Goal: Task Accomplishment & Management: Manage account settings

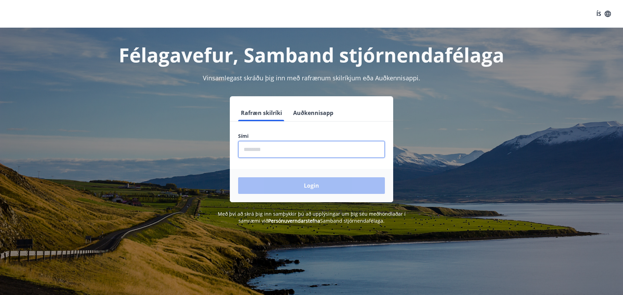
click at [267, 153] on input "phone" at bounding box center [311, 149] width 147 height 17
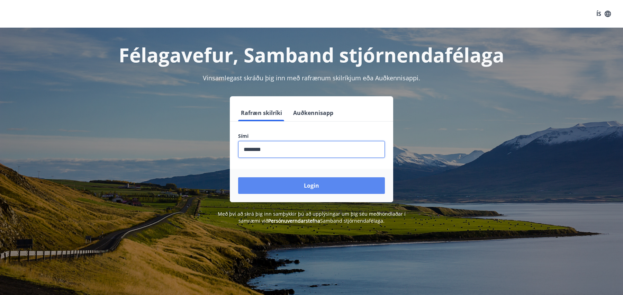
type input "********"
click at [301, 188] on button "Login" at bounding box center [311, 185] width 147 height 17
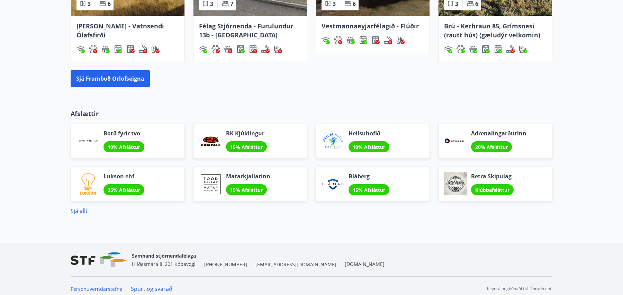
scroll to position [538, 0]
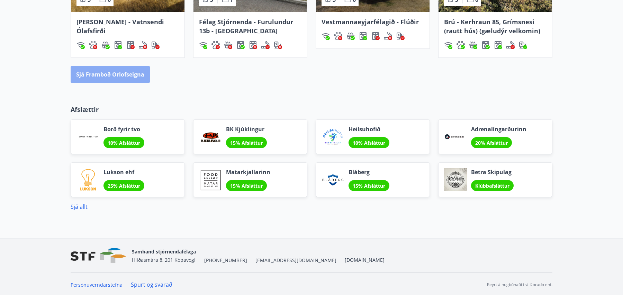
click at [128, 75] on button "Sjá framboð orlofseigna" at bounding box center [110, 74] width 79 height 17
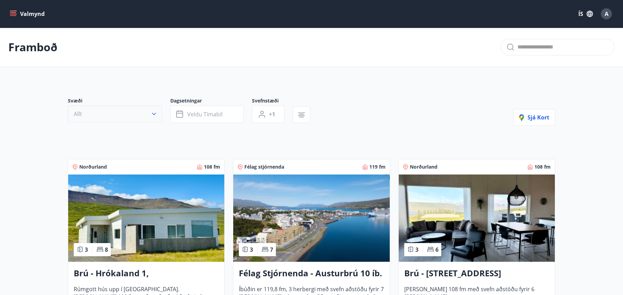
click at [154, 115] on icon "button" at bounding box center [154, 113] width 7 height 7
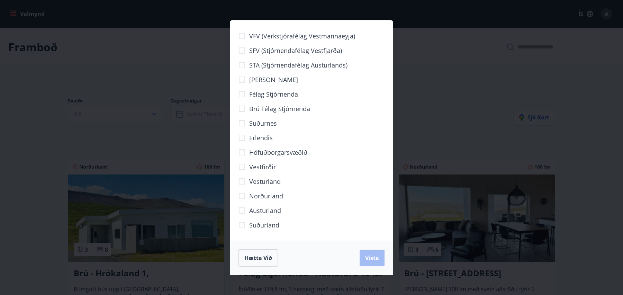
click at [189, 63] on div "VFV (Verkstjórafélag Vestmannaeyja) SFV (Stjórnendafélag Vestfjarða) STA (Stjór…" at bounding box center [311, 147] width 623 height 295
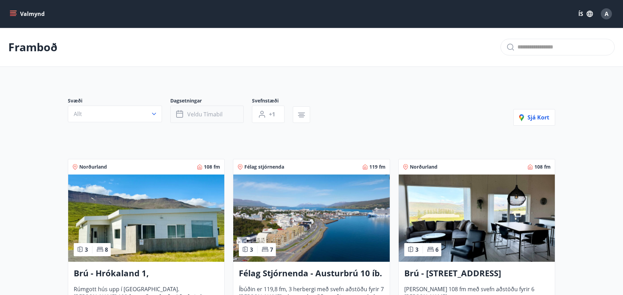
click at [221, 118] on button "Veldu tímabil" at bounding box center [206, 114] width 73 height 17
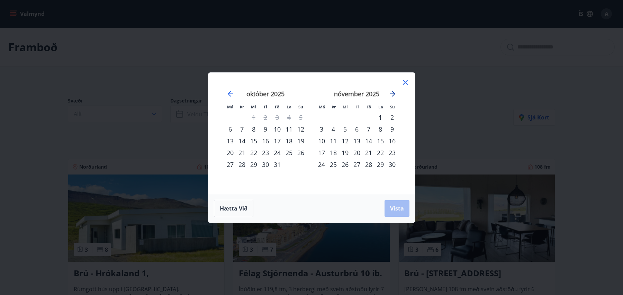
click at [391, 92] on icon "Move forward to switch to the next month." at bounding box center [392, 94] width 8 height 8
click at [390, 93] on icon "Move forward to switch to the next month." at bounding box center [392, 94] width 8 height 8
click at [391, 117] on div "1" at bounding box center [392, 117] width 12 height 12
click at [391, 93] on icon "Move forward to switch to the next month." at bounding box center [392, 94] width 8 height 8
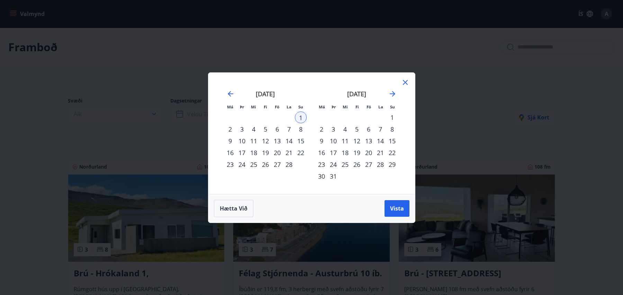
click at [335, 175] on div "31" at bounding box center [333, 176] width 12 height 12
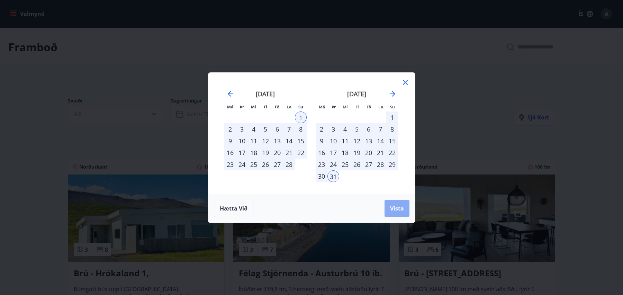
click at [394, 209] on span "Vista" at bounding box center [397, 209] width 14 height 8
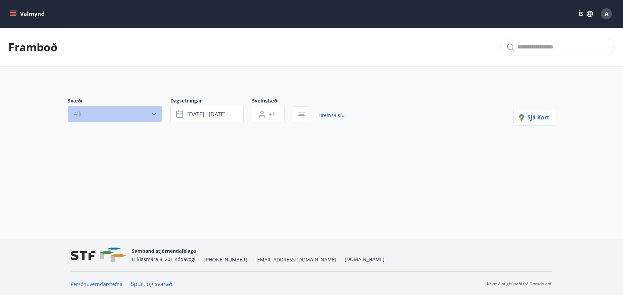
click at [153, 114] on icon "button" at bounding box center [154, 113] width 7 height 7
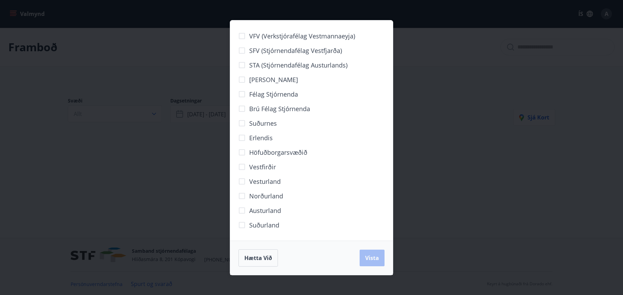
click at [417, 151] on div "VFV (Verkstjórafélag Vestmannaeyja) SFV (Stjórnendafélag Vestfjarða) STA (Stjór…" at bounding box center [311, 147] width 623 height 295
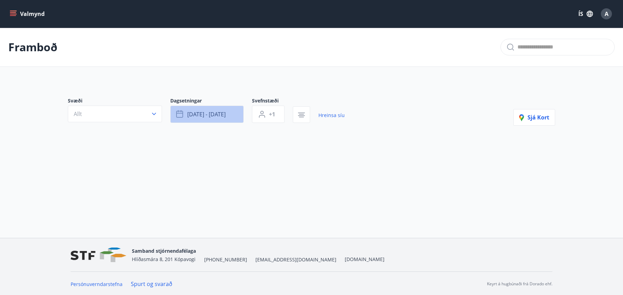
click at [234, 112] on button "[DATE] - [DATE]" at bounding box center [206, 114] width 73 height 17
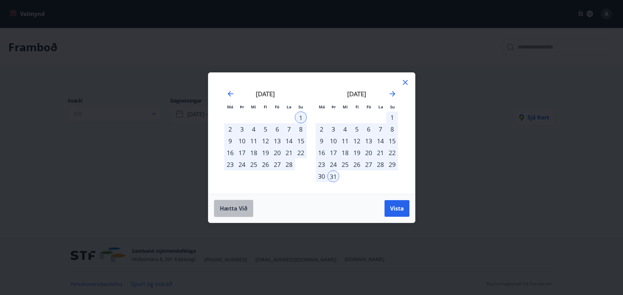
click at [244, 207] on span "Hætta við" at bounding box center [234, 209] width 28 height 8
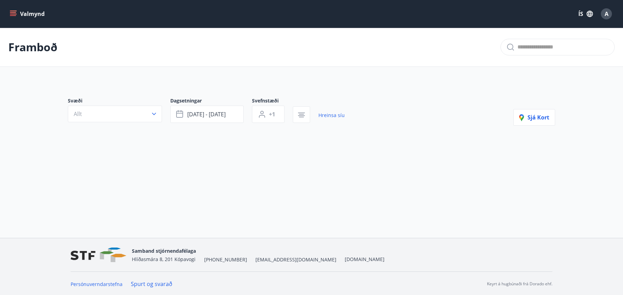
click at [315, 80] on main "Framboð Svæði Allt Dagsetningar [DATE] - [DATE] Svefnstæði +1 Hreinsa síu Sjá k…" at bounding box center [311, 96] width 623 height 137
click at [152, 111] on icon "button" at bounding box center [154, 113] width 7 height 7
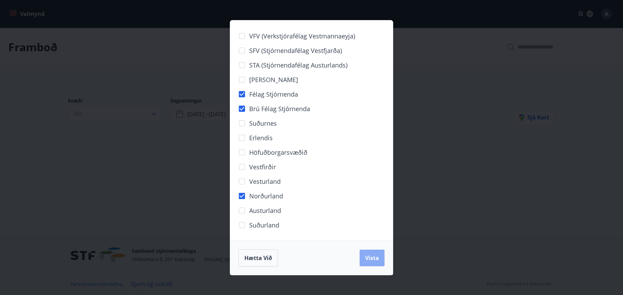
click at [372, 264] on button "Vista" at bounding box center [372, 257] width 25 height 17
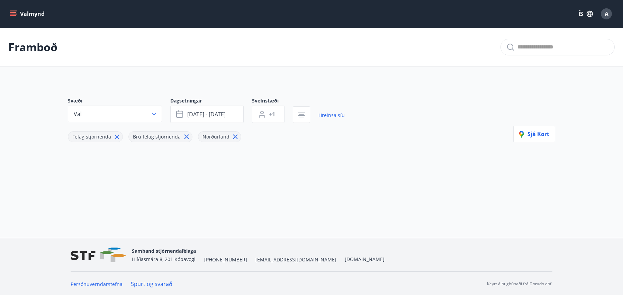
click at [115, 135] on icon at bounding box center [117, 137] width 4 height 4
click at [122, 134] on icon at bounding box center [126, 137] width 8 height 8
click at [103, 137] on icon at bounding box center [105, 137] width 4 height 4
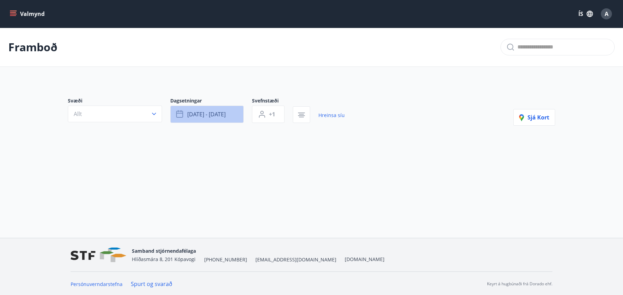
click at [211, 113] on span "[DATE] - [DATE]" at bounding box center [206, 114] width 38 height 8
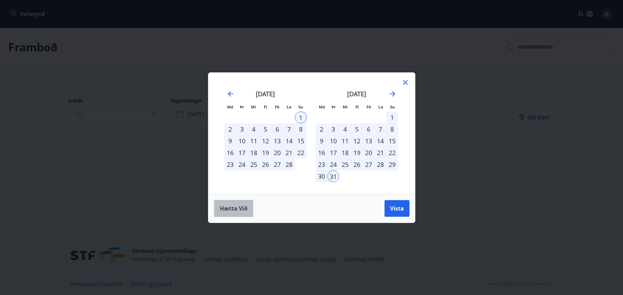
click at [246, 210] on span "Hætta við" at bounding box center [234, 209] width 28 height 8
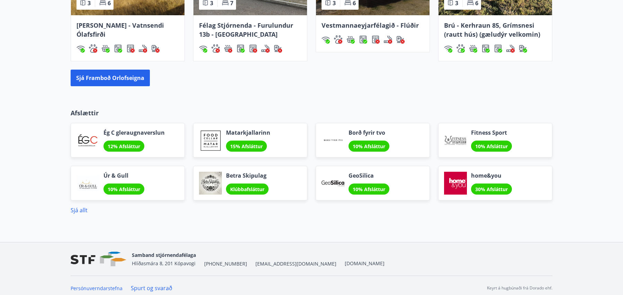
scroll to position [538, 0]
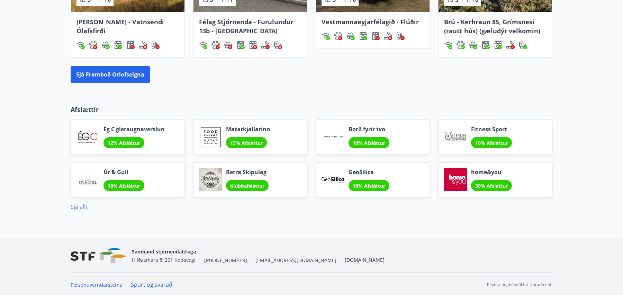
click at [73, 205] on link "Sjá allt" at bounding box center [79, 207] width 17 height 8
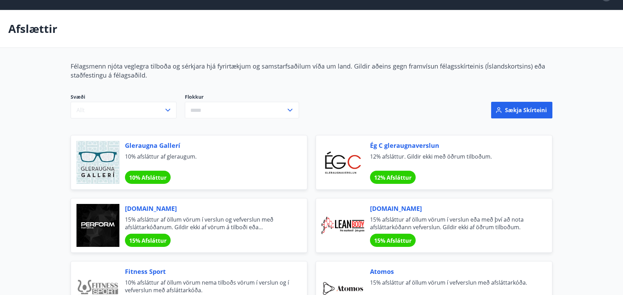
scroll to position [19, 0]
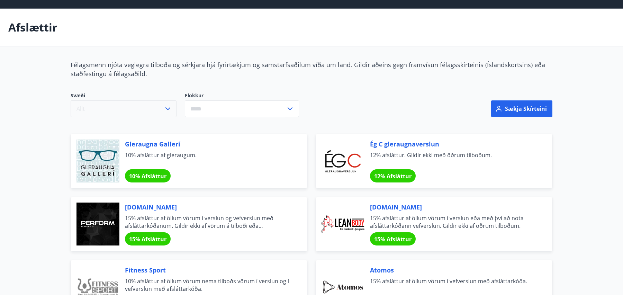
click at [139, 109] on button "Allt" at bounding box center [124, 108] width 106 height 17
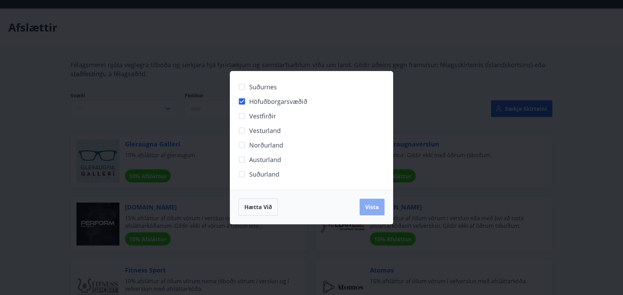
click at [370, 206] on span "Vista" at bounding box center [372, 207] width 14 height 8
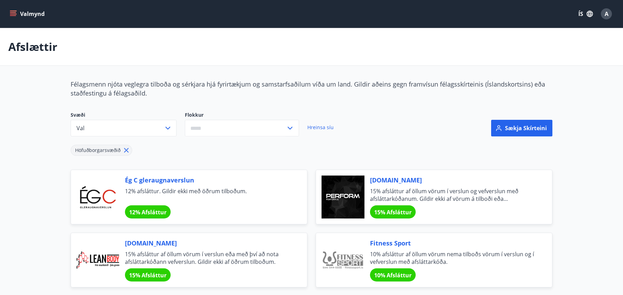
click at [12, 10] on icon "menu" at bounding box center [13, 13] width 7 height 7
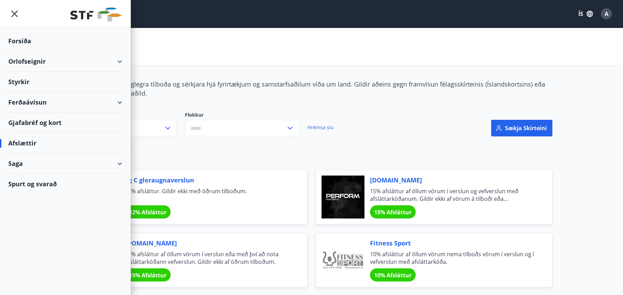
click at [35, 65] on div "Orlofseignir" at bounding box center [65, 61] width 114 height 20
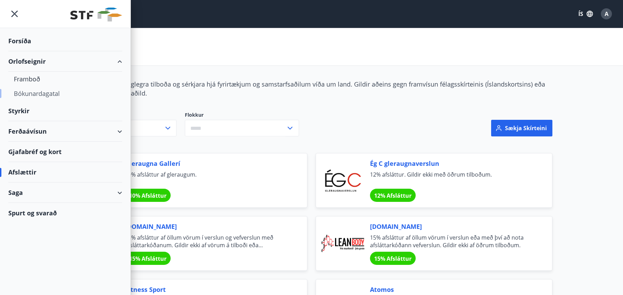
click at [37, 90] on div "Bókunardagatal" at bounding box center [65, 93] width 103 height 15
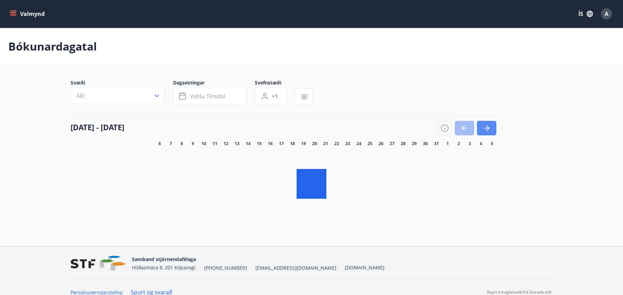
click at [489, 129] on icon "button" at bounding box center [486, 128] width 8 height 8
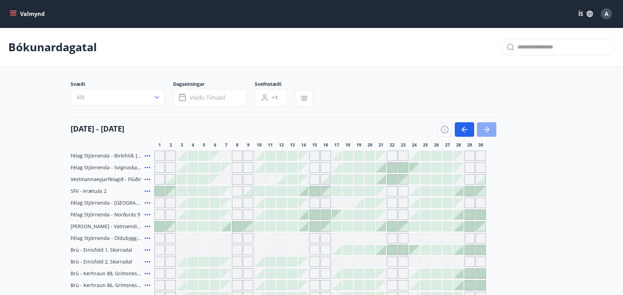
click at [489, 131] on icon "button" at bounding box center [486, 129] width 8 height 8
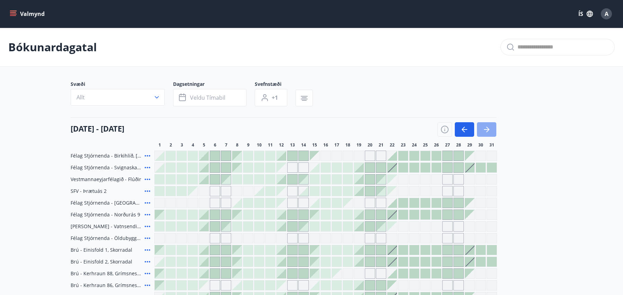
click at [489, 131] on icon "button" at bounding box center [486, 129] width 8 height 8
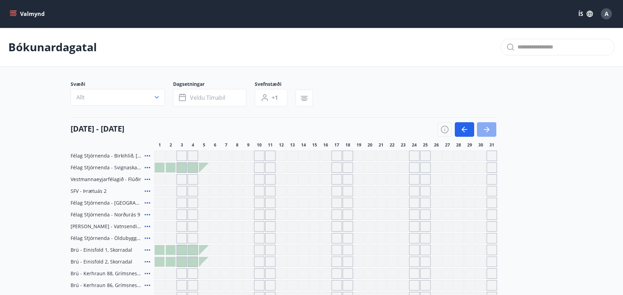
click at [489, 131] on icon "button" at bounding box center [486, 129] width 8 height 8
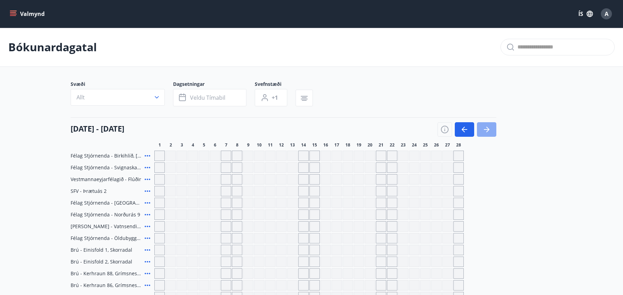
click at [487, 132] on icon "button" at bounding box center [486, 129] width 8 height 8
click at [466, 129] on icon "button" at bounding box center [464, 129] width 8 height 8
click at [460, 130] on icon "button" at bounding box center [464, 129] width 8 height 8
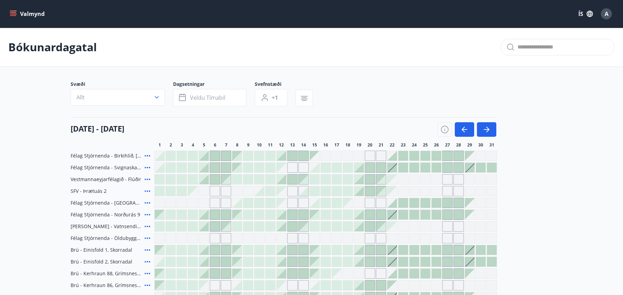
scroll to position [68, 0]
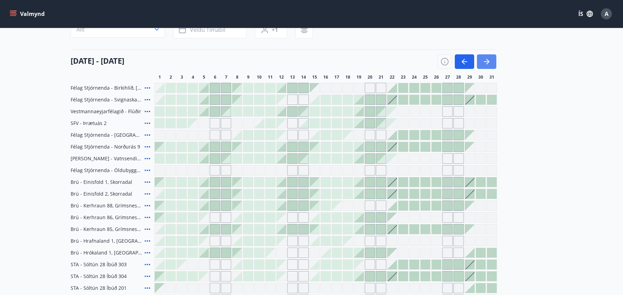
click at [490, 59] on icon "button" at bounding box center [486, 61] width 8 height 8
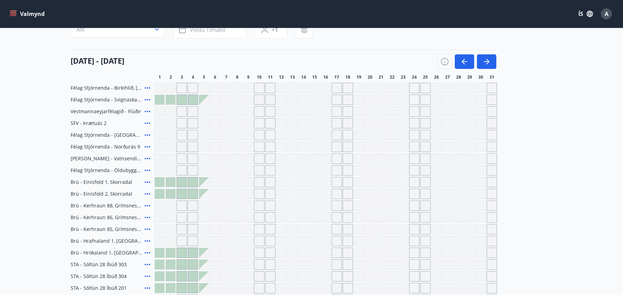
click at [194, 100] on div at bounding box center [193, 100] width 10 height 10
click at [147, 99] on icon at bounding box center [148, 99] width 6 height 1
click at [236, 101] on div "Gráir dagar eru ekki bókanlegir" at bounding box center [237, 99] width 10 height 10
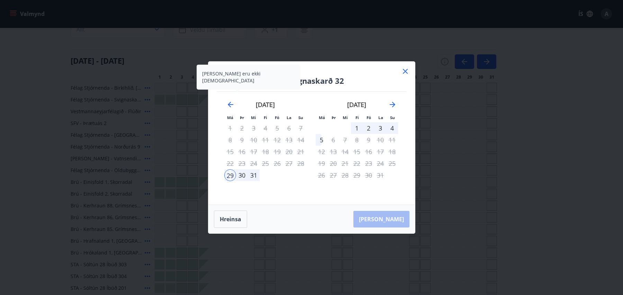
click at [406, 72] on icon at bounding box center [405, 71] width 8 height 8
click at [406, 71] on div "[DATE] - [DATE] 1 2 3 4 5 6 7 8 9 10 11 12 13 14 15 16 17 18 19 20 21 22 23 24 …" at bounding box center [312, 64] width 482 height 30
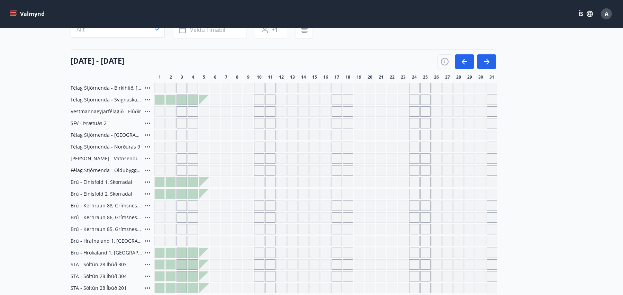
click at [403, 71] on div "[DATE] - [DATE] 1 2 3 4 5 6 7 8 9 10 11 12 13 14 15 16 17 18 19 20 21 22 23 24 …" at bounding box center [312, 64] width 482 height 30
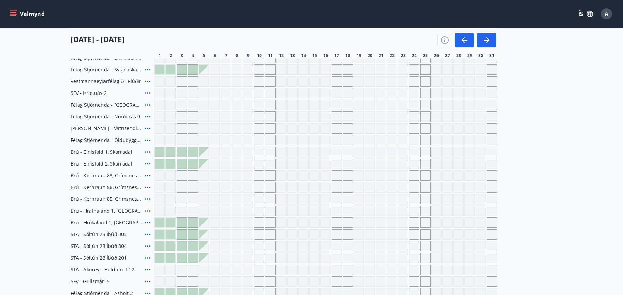
scroll to position [0, 0]
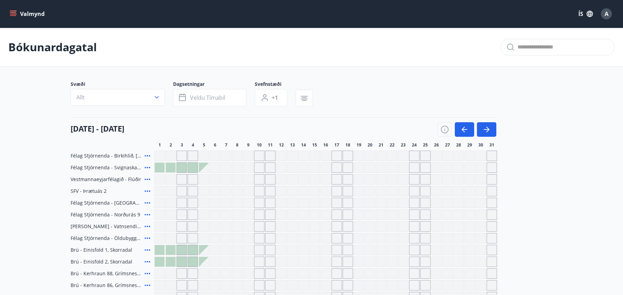
click at [148, 178] on icon at bounding box center [147, 179] width 8 height 8
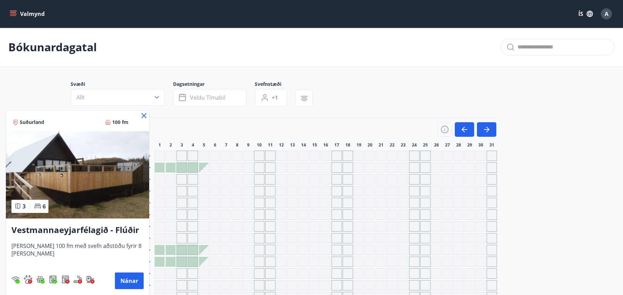
click at [344, 87] on div at bounding box center [311, 147] width 623 height 295
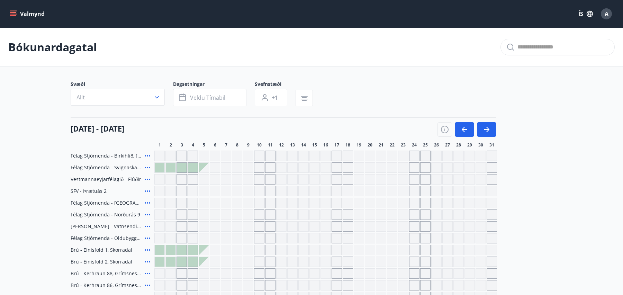
click at [14, 14] on icon "menu" at bounding box center [14, 13] width 8 height 1
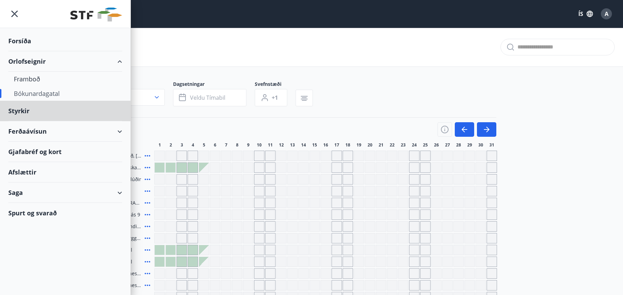
click at [29, 41] on div "Forsíða" at bounding box center [65, 41] width 114 height 20
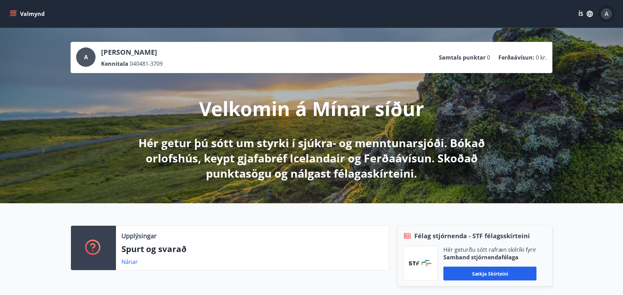
click at [605, 13] on span "A" at bounding box center [607, 14] width 4 height 8
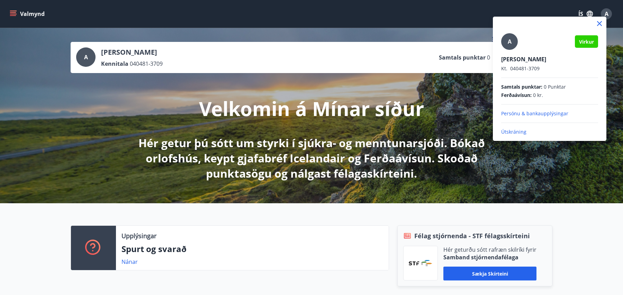
click at [542, 113] on p "Persónu & bankaupplýsingar" at bounding box center [549, 113] width 97 height 7
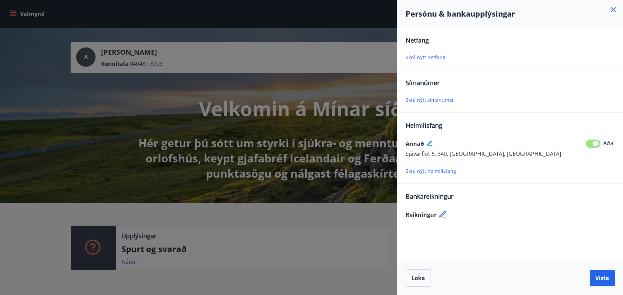
click at [450, 58] on div "Skrá nýtt netfang" at bounding box center [510, 57] width 209 height 8
click at [430, 56] on span "Skrá nýtt netfang" at bounding box center [426, 57] width 40 height 7
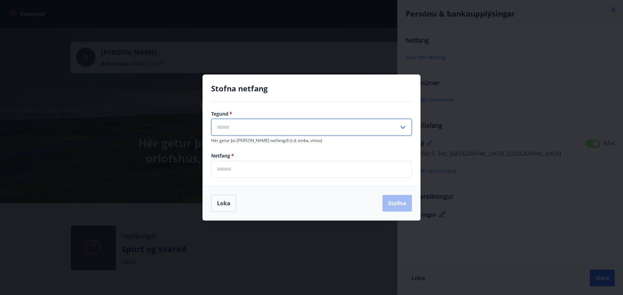
click at [272, 127] on input "text" at bounding box center [305, 127] width 188 height 17
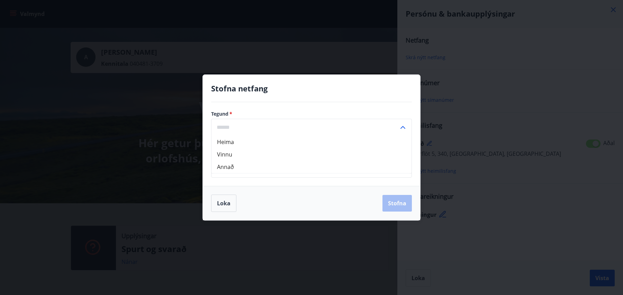
click at [238, 142] on li "Heima" at bounding box center [311, 142] width 200 height 12
type input "*****"
click at [236, 168] on input "email" at bounding box center [311, 169] width 201 height 17
type input "**********"
click at [393, 206] on button "Stofna" at bounding box center [396, 203] width 29 height 17
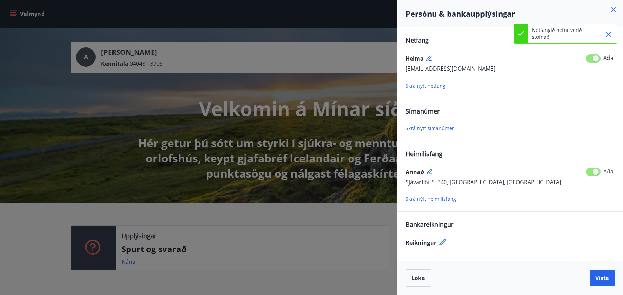
click at [427, 130] on span "Skrá nýtt símanúmer" at bounding box center [430, 128] width 48 height 7
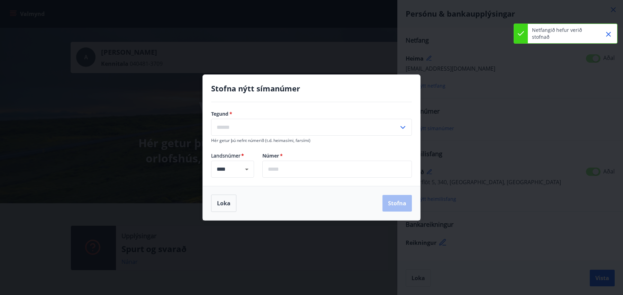
click at [249, 126] on input "text" at bounding box center [305, 127] width 188 height 17
click at [234, 144] on li "Farsími" at bounding box center [311, 142] width 200 height 12
type input "*******"
click at [277, 170] on input "text" at bounding box center [336, 169] width 149 height 17
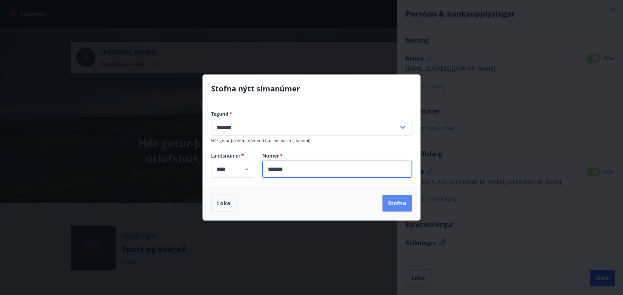
type input "*******"
click at [390, 200] on button "Stofna" at bounding box center [396, 203] width 29 height 17
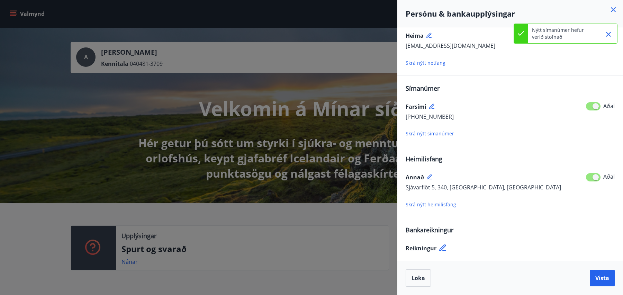
scroll to position [23, 0]
click at [441, 246] on icon at bounding box center [443, 248] width 8 height 8
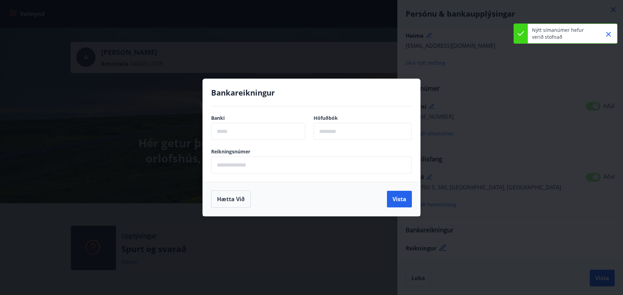
click at [266, 131] on input "text" at bounding box center [258, 131] width 94 height 17
type input "****"
click at [352, 138] on input "text" at bounding box center [363, 131] width 98 height 17
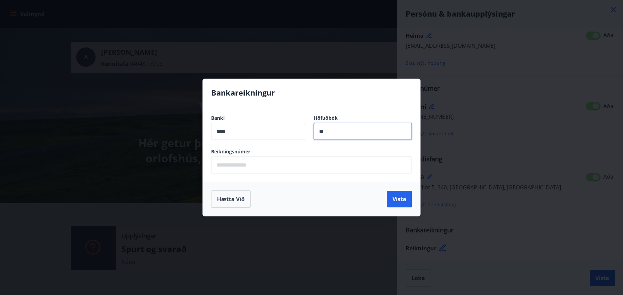
type input "**"
click at [312, 165] on input "text" at bounding box center [311, 164] width 201 height 17
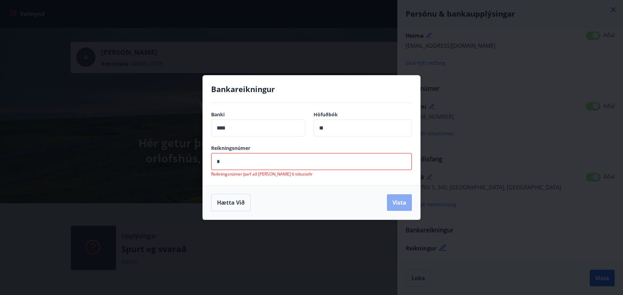
click at [397, 198] on button "Vista" at bounding box center [399, 202] width 25 height 17
click at [217, 161] on input "*" at bounding box center [311, 161] width 201 height 17
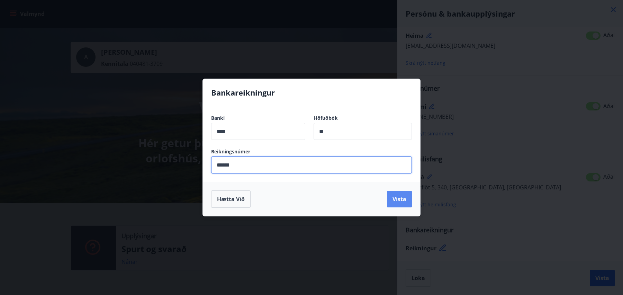
type input "******"
click at [398, 197] on button "Vista" at bounding box center [399, 199] width 25 height 17
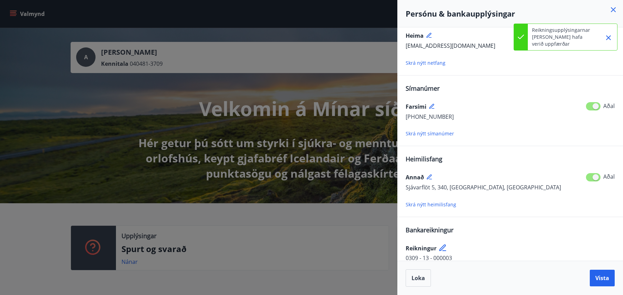
scroll to position [31, 0]
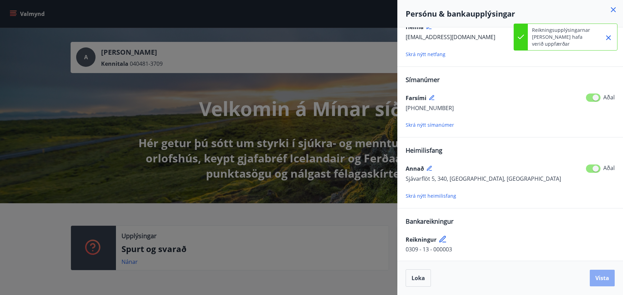
click at [608, 279] on span "Vista" at bounding box center [602, 278] width 14 height 8
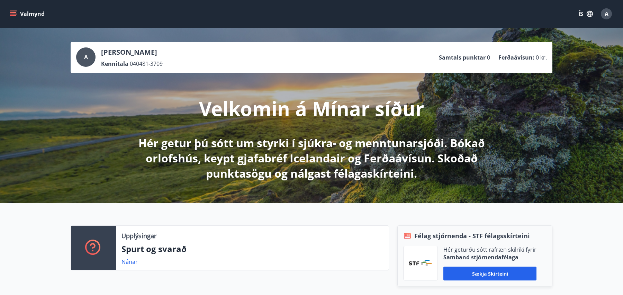
click at [603, 16] on div "A" at bounding box center [606, 13] width 11 height 11
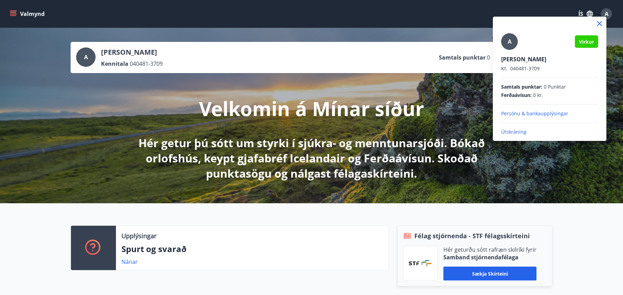
click at [520, 131] on p "Útskráning" at bounding box center [549, 131] width 97 height 7
